Goal: Information Seeking & Learning: Check status

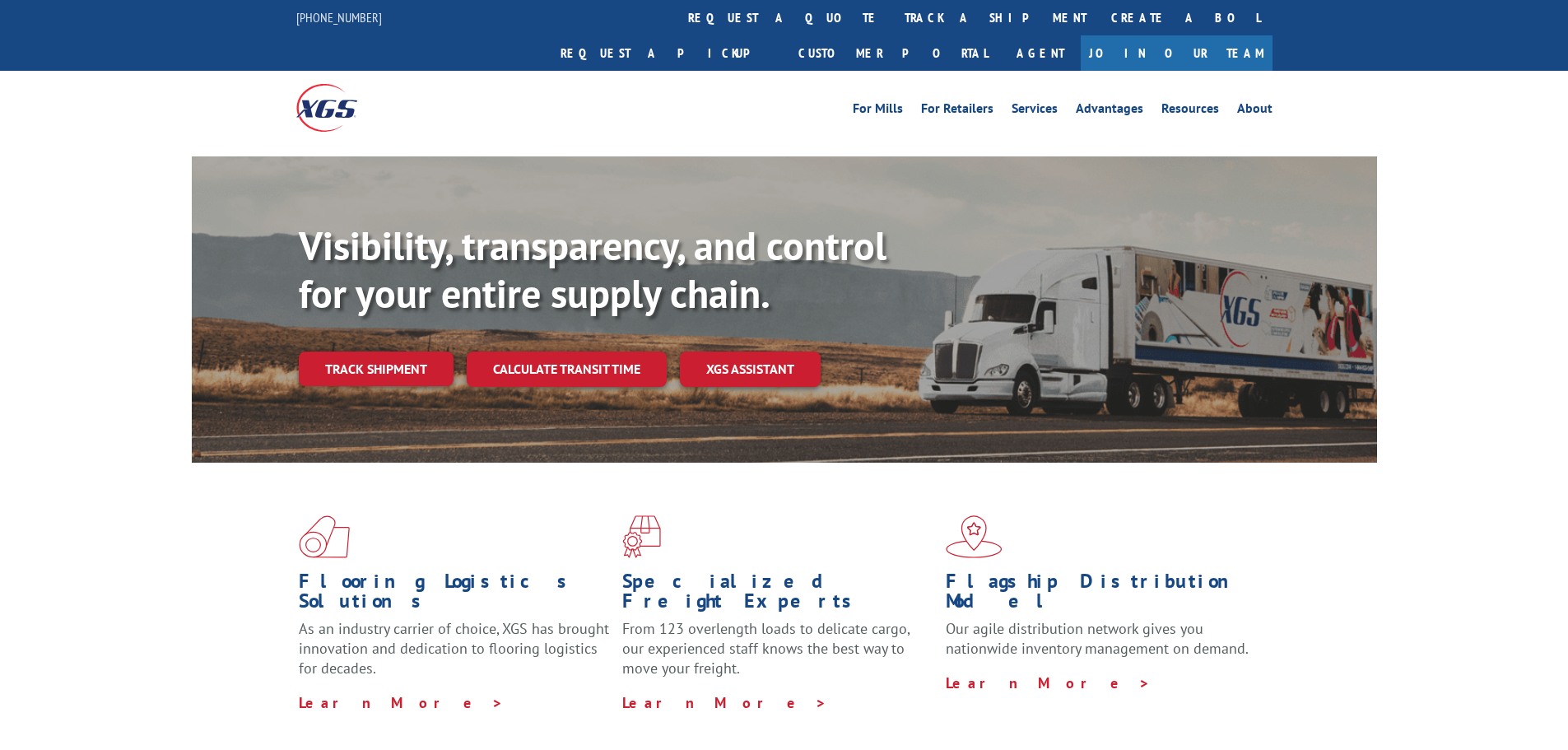
click at [400, 367] on div "Visibility, transparency, and control for your entire supply chain. Track shipm…" at bounding box center [838, 337] width 1078 height 230
click at [401, 352] on link "Track shipment" at bounding box center [377, 369] width 155 height 35
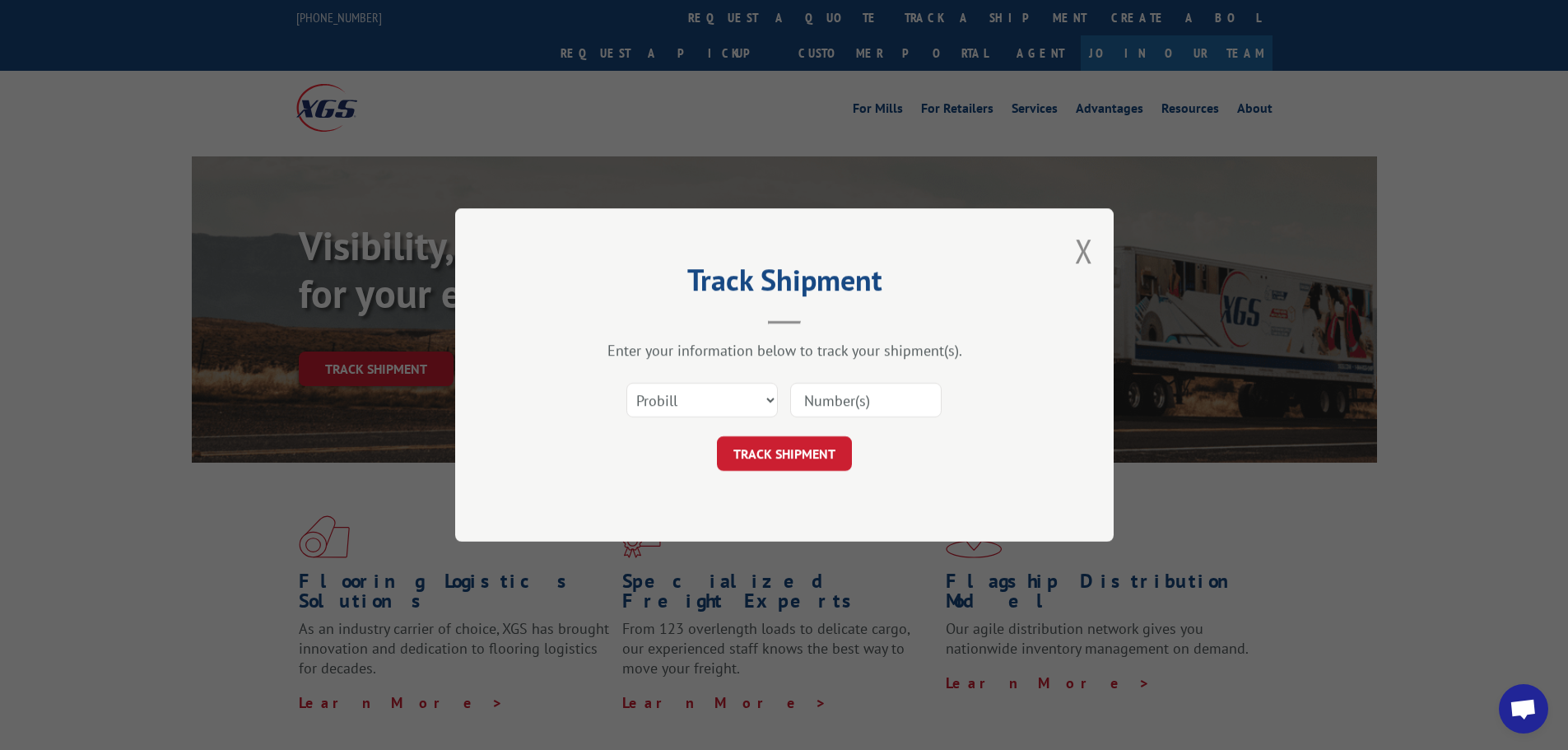
drag, startPoint x: 961, startPoint y: 437, endPoint x: 940, endPoint y: 430, distance: 22.1
click at [961, 437] on div "TRACK SHIPMENT" at bounding box center [785, 454] width 494 height 35
click at [865, 394] on input at bounding box center [866, 400] width 151 height 35
paste input "14435451"
type input "14435451"
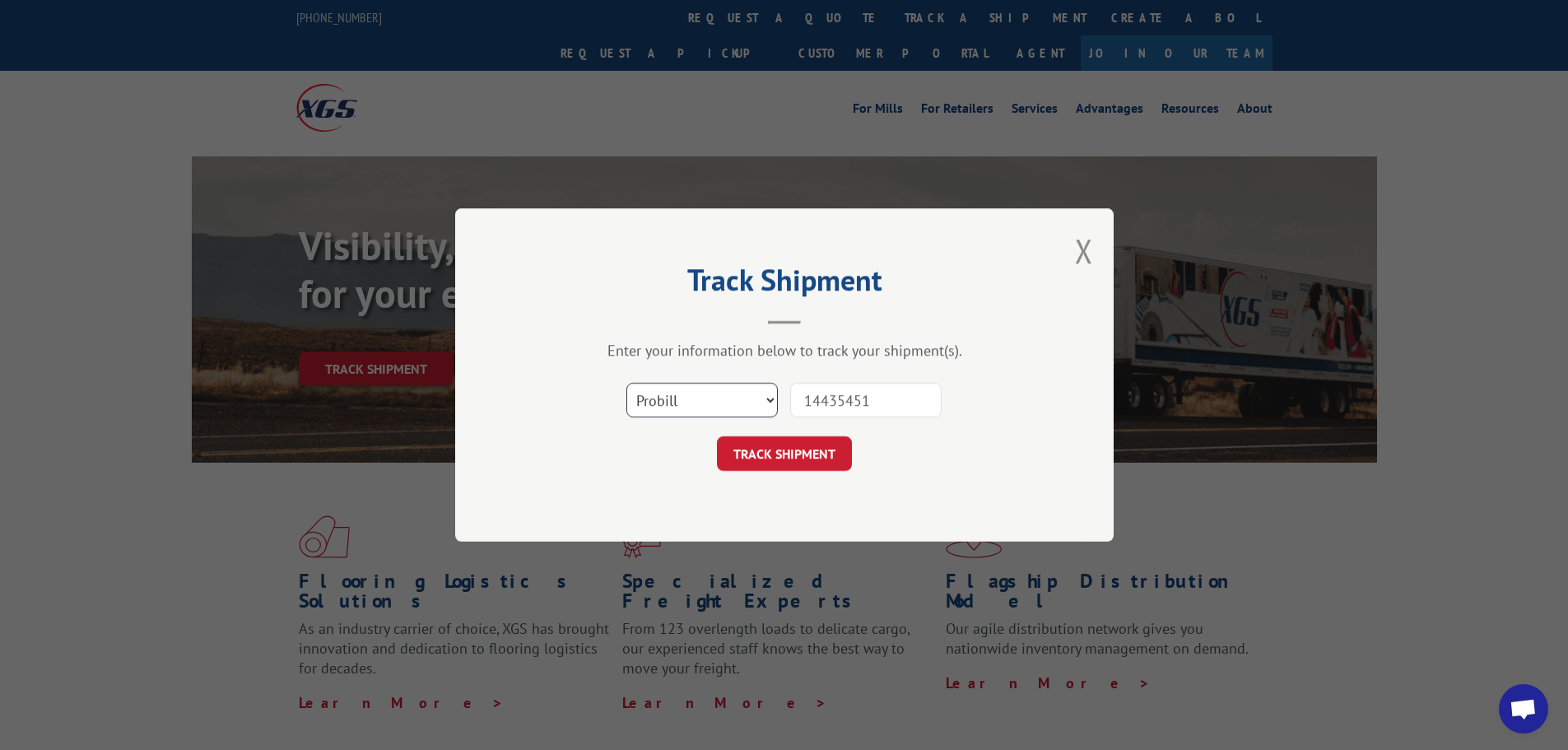
click at [750, 403] on select "Select category... Probill BOL PO" at bounding box center [702, 400] width 151 height 35
select select "bol"
click at [626, 383] on select "Select category... Probill BOL PO" at bounding box center [702, 400] width 151 height 35
click at [784, 460] on button "TRACK SHIPMENT" at bounding box center [784, 454] width 135 height 35
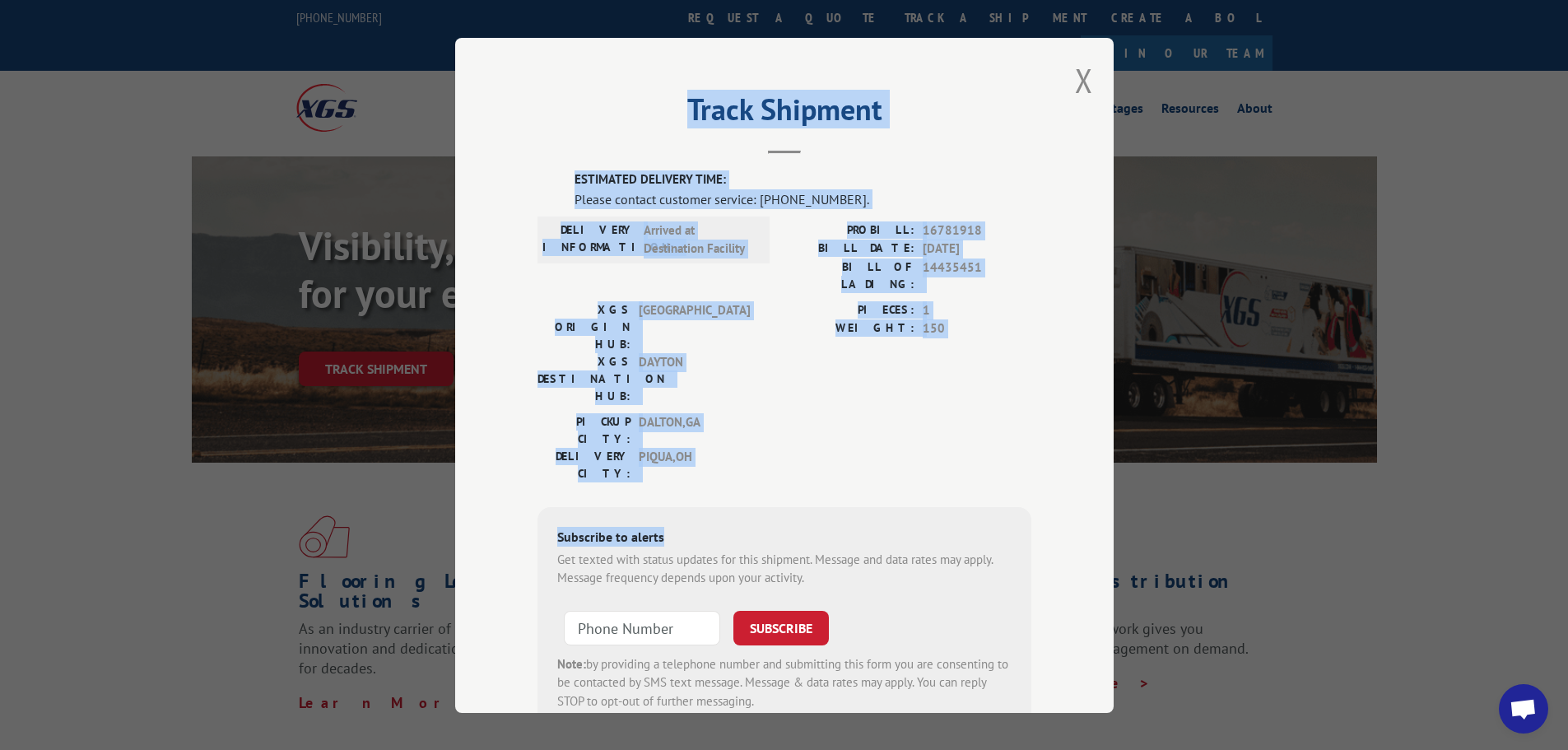
drag, startPoint x: 608, startPoint y: 129, endPoint x: 900, endPoint y: 403, distance: 400.4
click at [900, 403] on div "Track Shipment ESTIMATED DELIVERY TIME: Please contact customer service: [PHONE…" at bounding box center [784, 375] width 658 height 674
click at [900, 403] on div "ESTIMATED DELIVERY TIME: Please contact customer service: [PHONE_NUMBER]. DELIV…" at bounding box center [785, 450] width 494 height 560
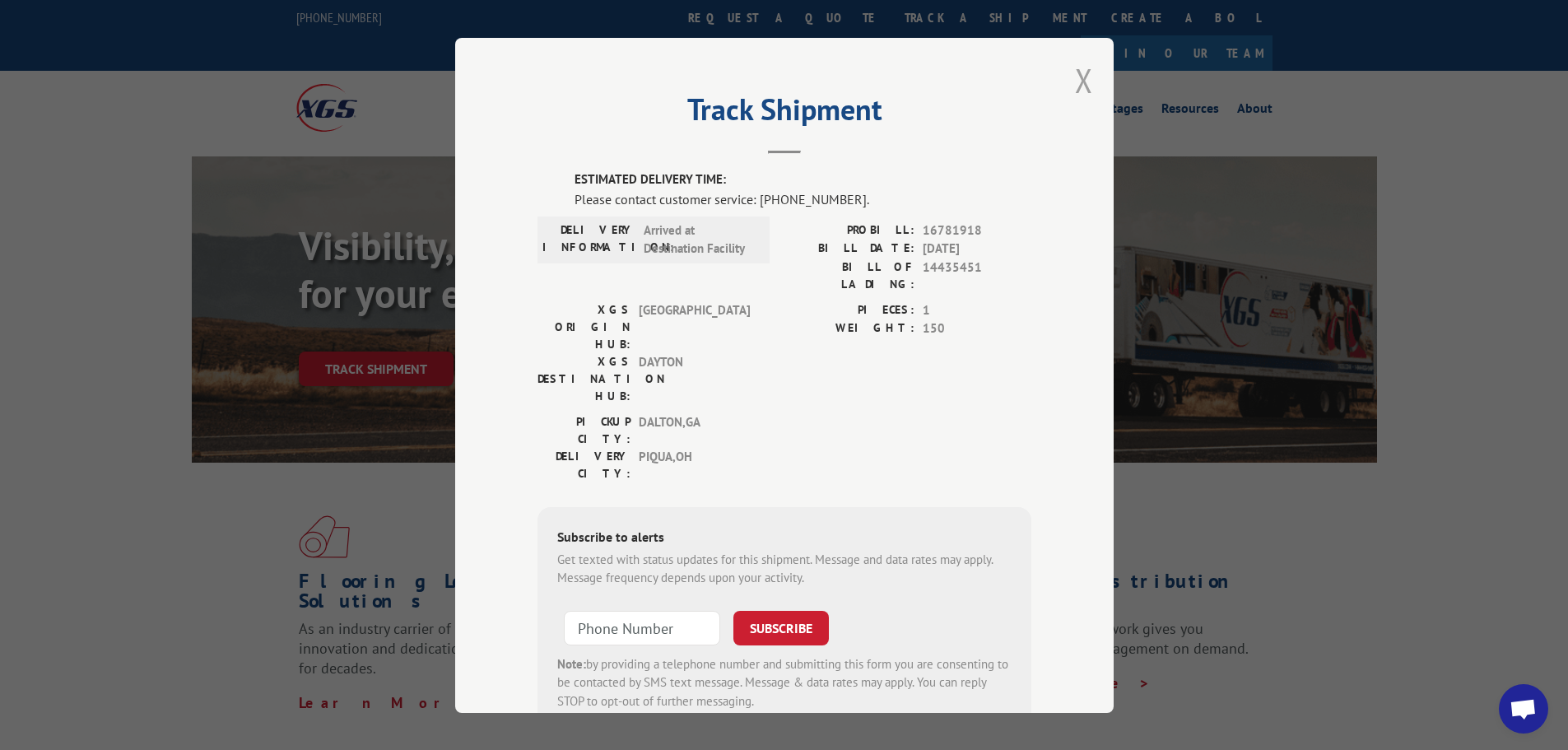
click at [1076, 85] on button "Close modal" at bounding box center [1084, 80] width 18 height 44
